Goal: Navigation & Orientation: Find specific page/section

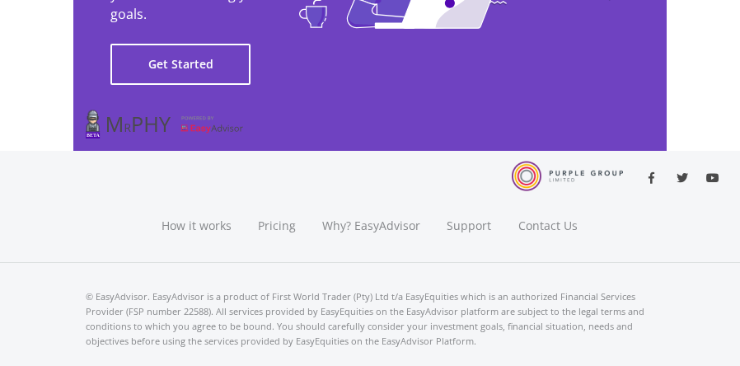
scroll to position [4889, 0]
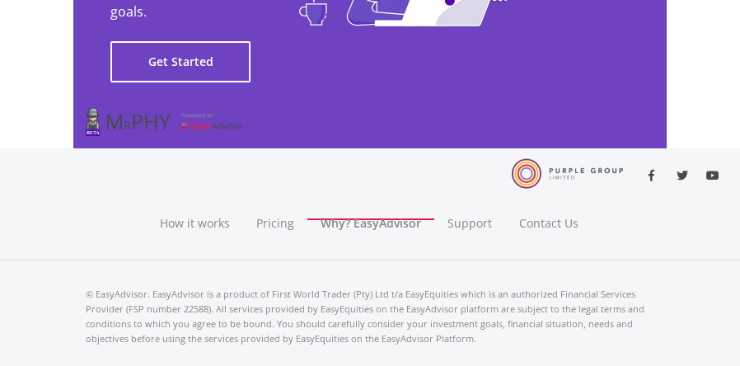
click at [378, 195] on link "Why? EasyAdvisor" at bounding box center [370, 207] width 127 height 25
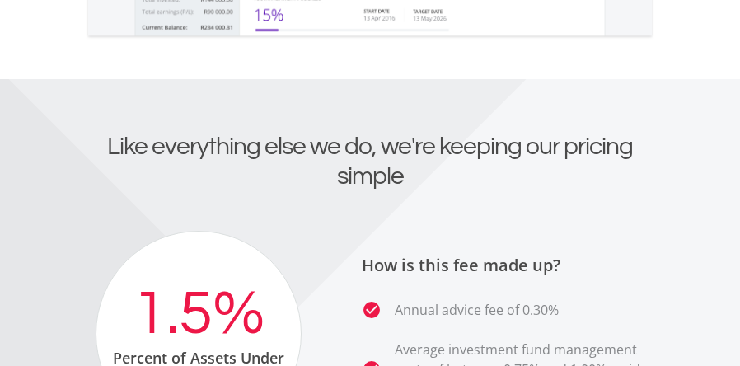
scroll to position [3409, 0]
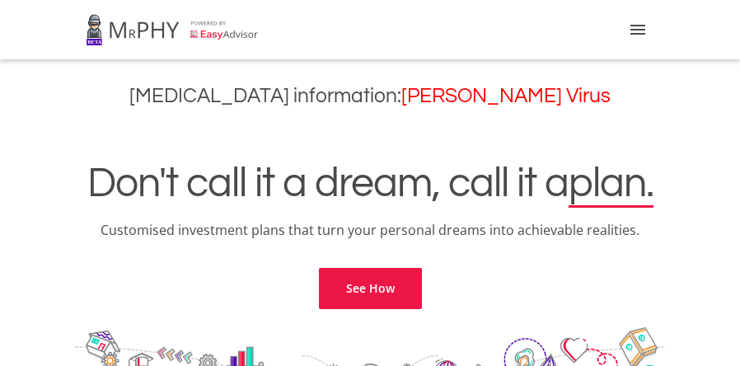
scroll to position [4095, 0]
